Goal: Find specific page/section: Find specific page/section

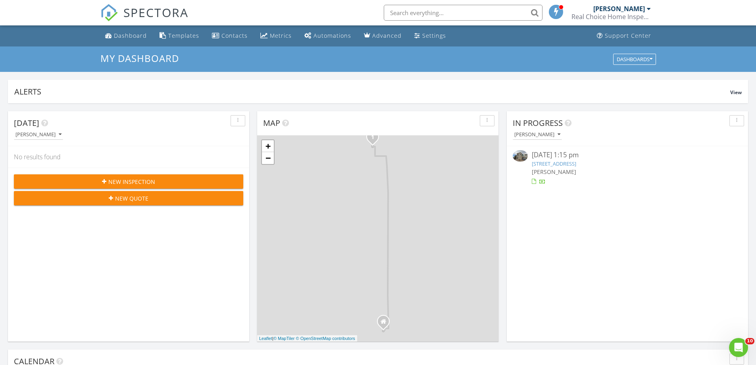
scroll to position [531, 0]
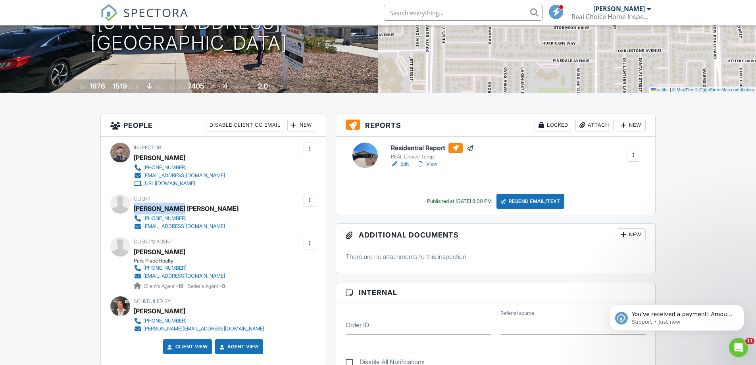
drag, startPoint x: 176, startPoint y: 208, endPoint x: 134, endPoint y: 208, distance: 42.1
click at [134, 208] on div "[PERSON_NAME] [PERSON_NAME]" at bounding box center [186, 208] width 105 height 12
copy div "[PERSON_NAME]"
drag, startPoint x: 193, startPoint y: 276, endPoint x: 170, endPoint y: 273, distance: 22.8
drag, startPoint x: 170, startPoint y: 273, endPoint x: 69, endPoint y: 238, distance: 107.1
